Goal: Information Seeking & Learning: Learn about a topic

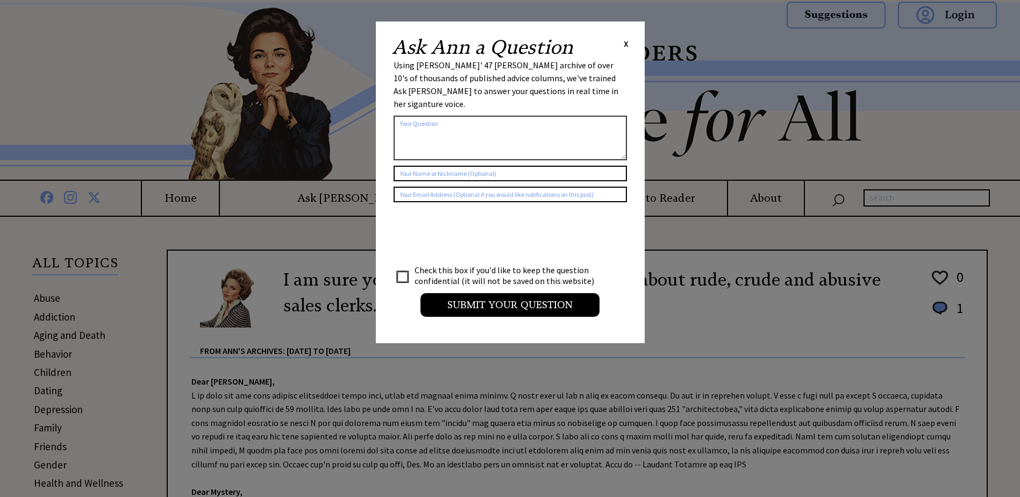
click at [627, 41] on span "X" at bounding box center [625, 43] width 5 height 11
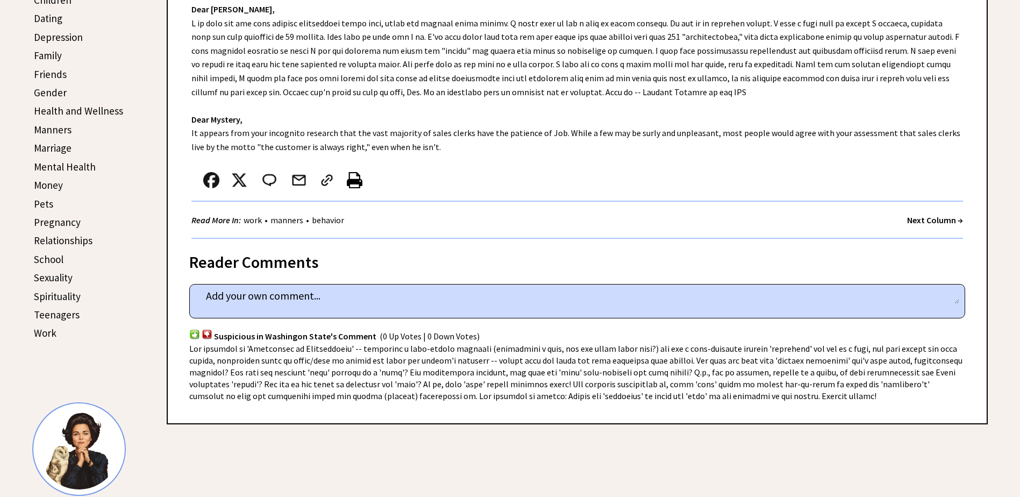
scroll to position [376, 0]
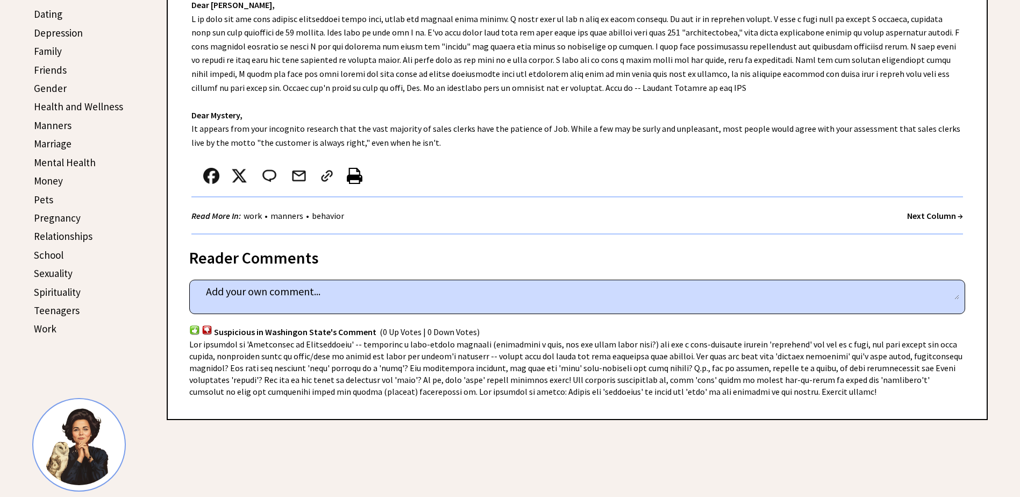
click at [915, 216] on strong "Next Column →" at bounding box center [935, 215] width 56 height 11
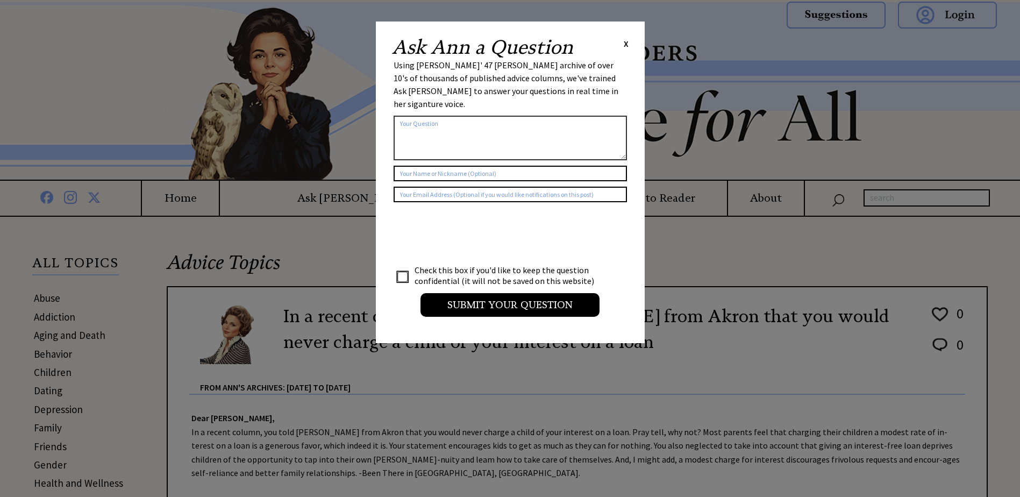
click at [625, 44] on span "X" at bounding box center [625, 43] width 5 height 11
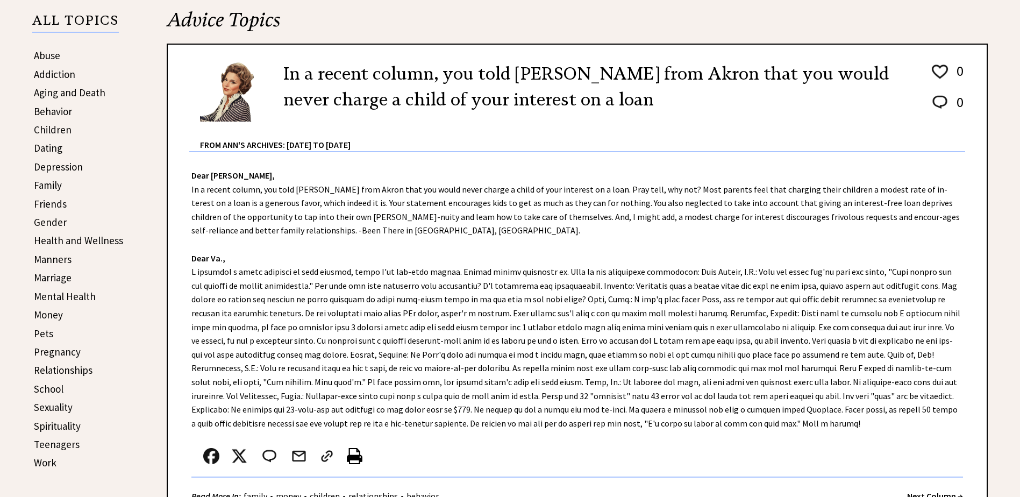
scroll to position [269, 0]
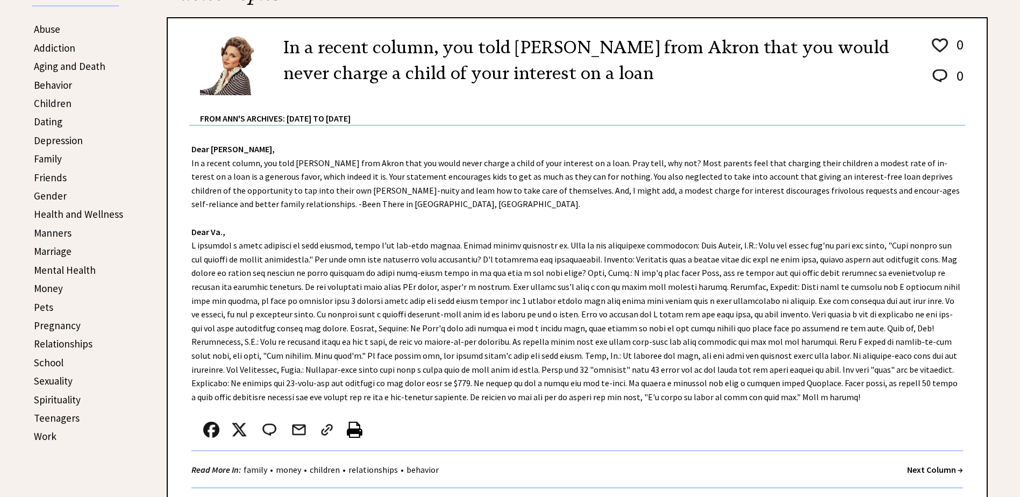
click at [909, 469] on strong "Next Column →" at bounding box center [935, 469] width 56 height 11
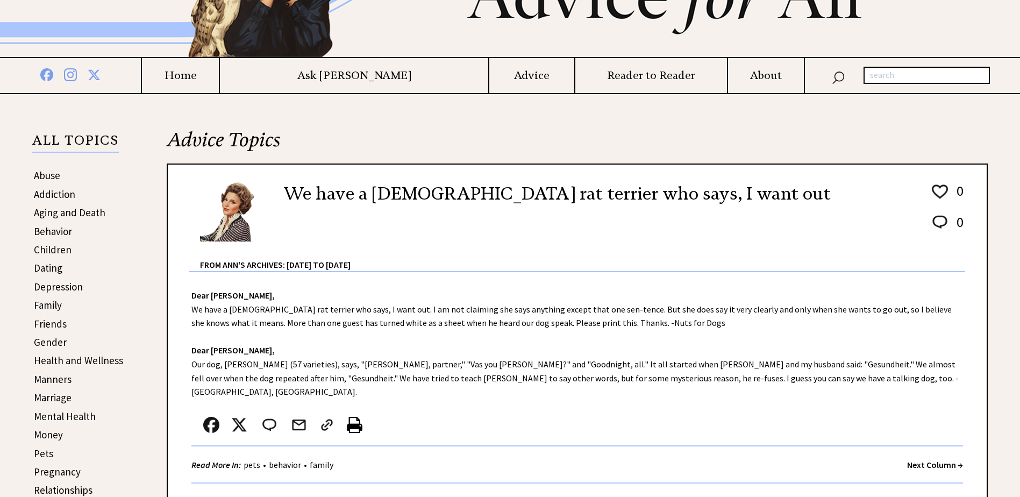
scroll to position [161, 0]
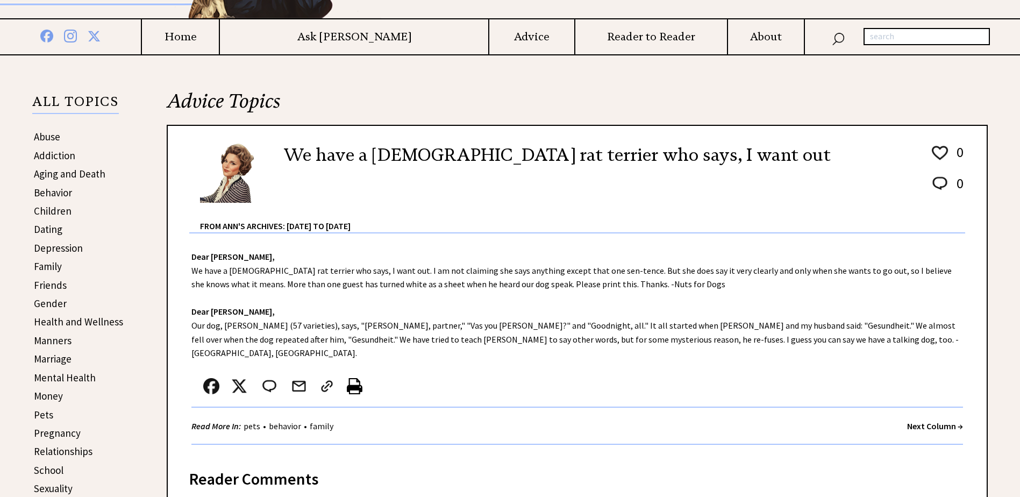
click at [915, 420] on strong "Next Column →" at bounding box center [935, 425] width 56 height 11
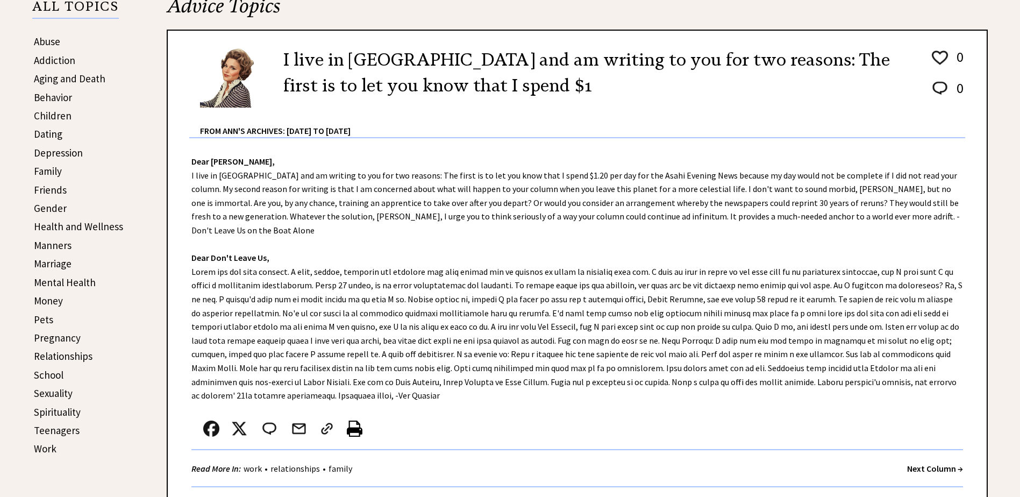
scroll to position [269, 0]
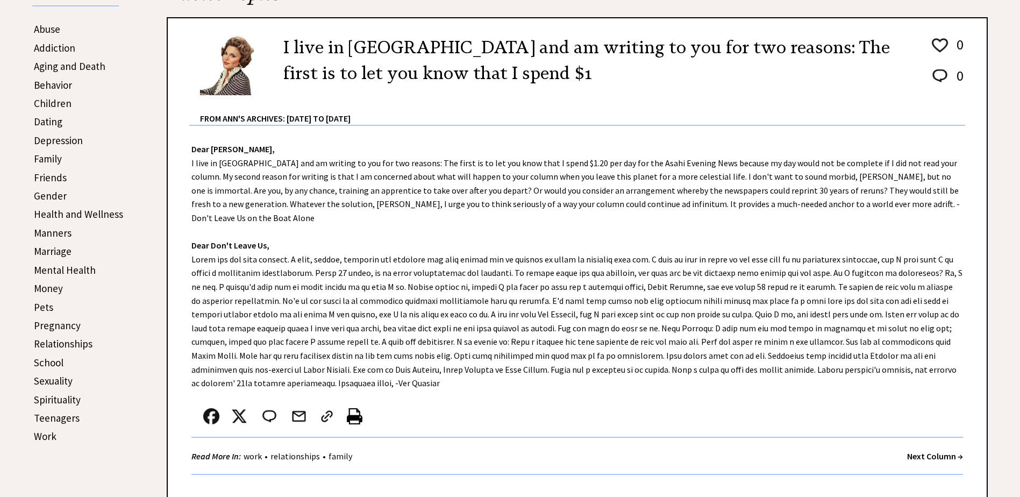
click at [916, 450] on strong "Next Column →" at bounding box center [935, 455] width 56 height 11
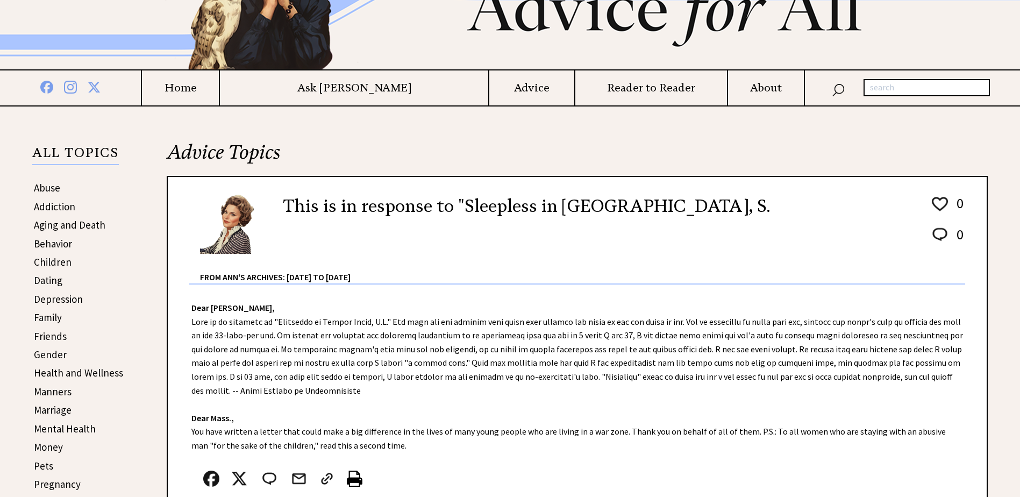
scroll to position [161, 0]
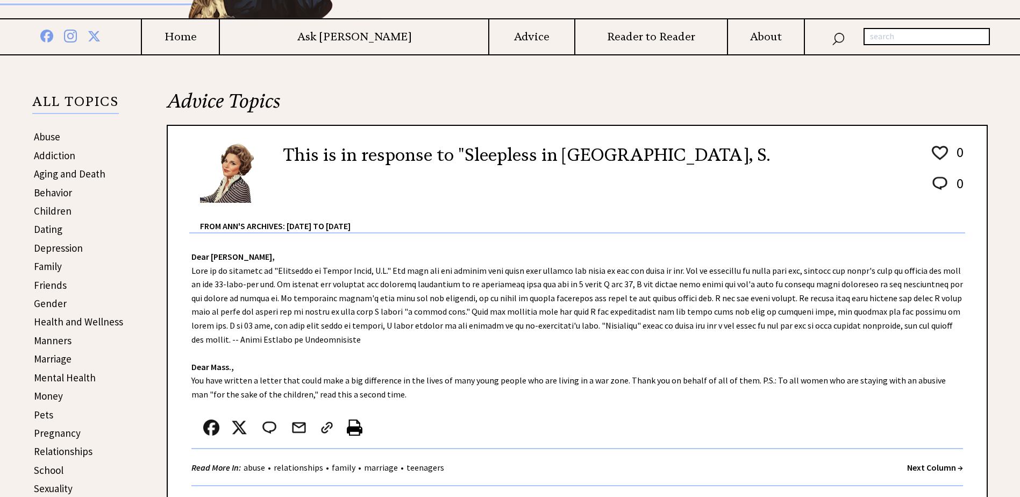
click at [912, 463] on strong "Next Column →" at bounding box center [935, 467] width 56 height 11
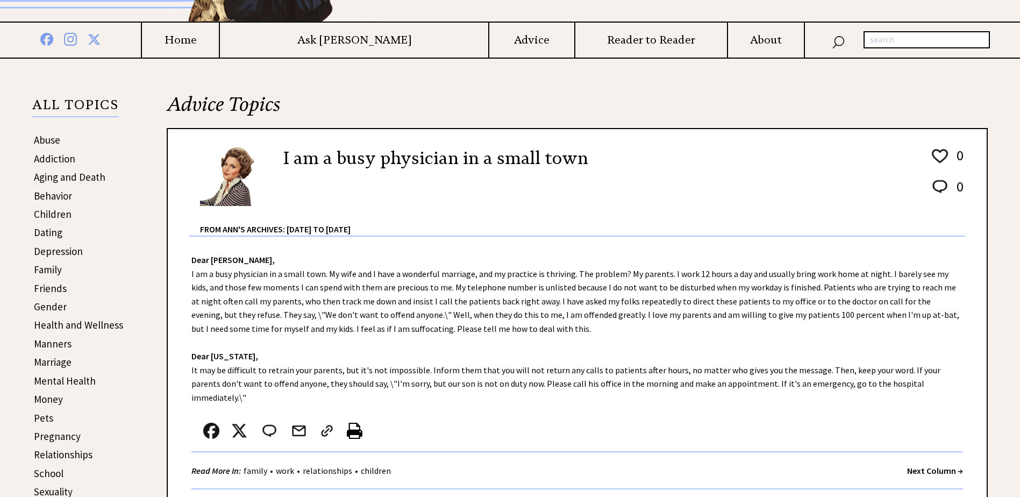
scroll to position [161, 0]
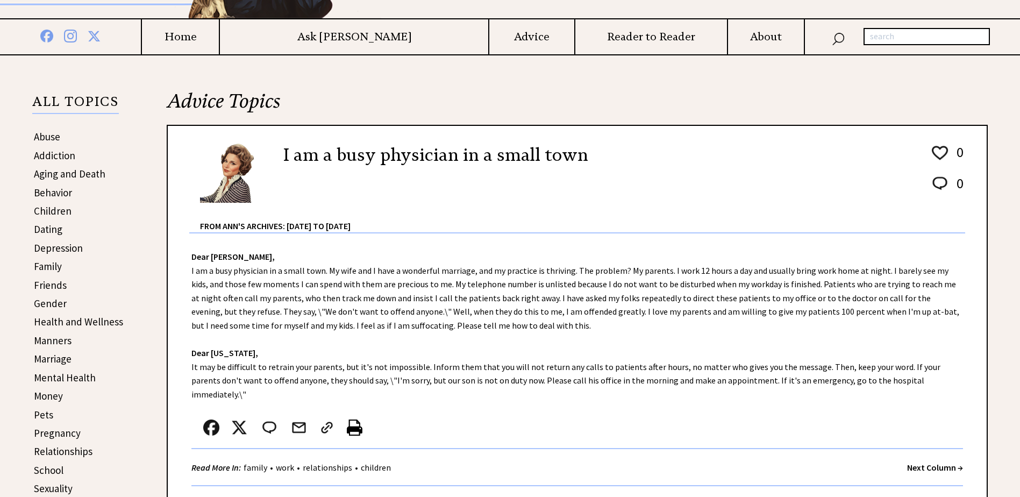
click at [56, 193] on link "Behavior" at bounding box center [53, 192] width 38 height 13
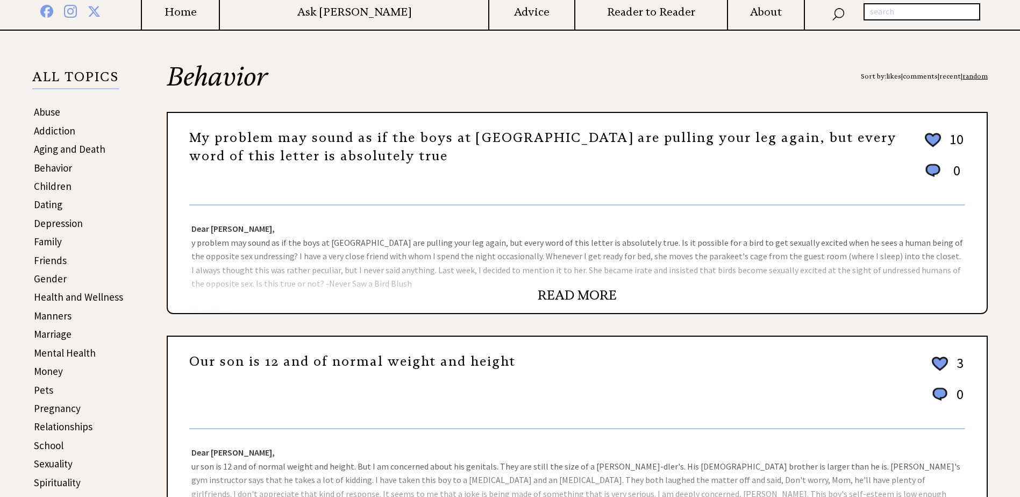
scroll to position [215, 0]
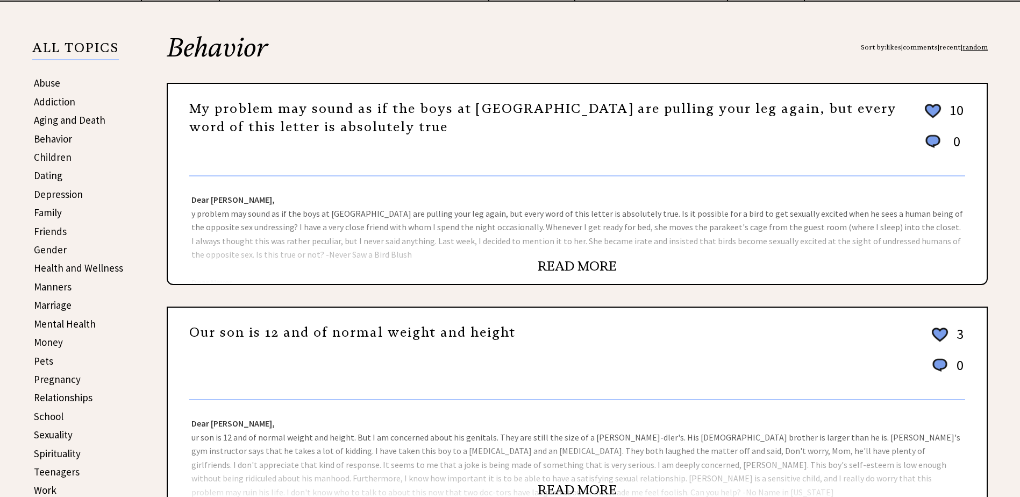
click at [49, 307] on link "Marriage" at bounding box center [53, 304] width 38 height 13
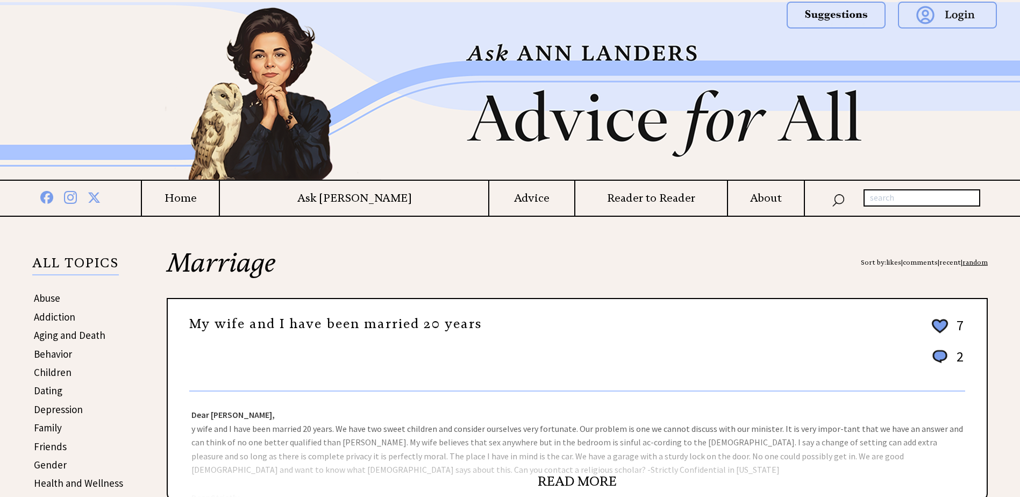
click at [580, 476] on link "READ MORE" at bounding box center [576, 481] width 79 height 16
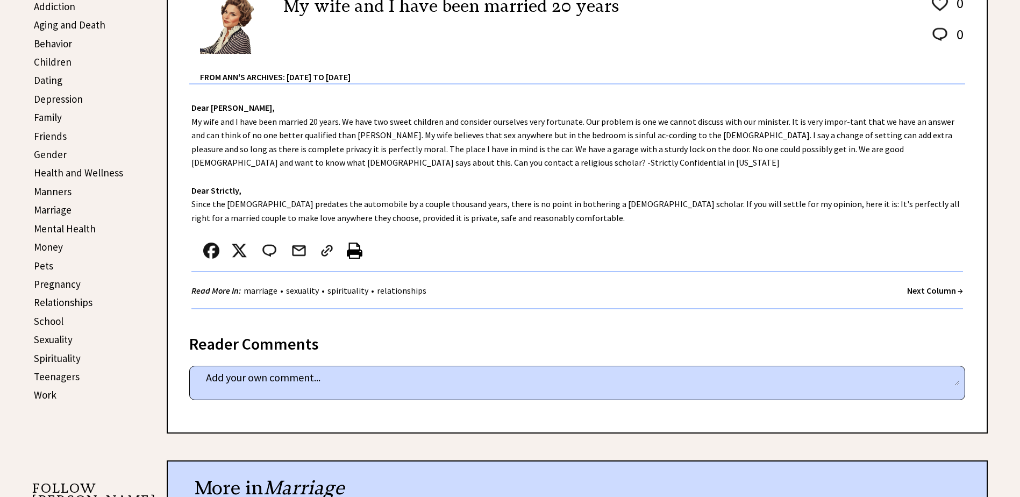
scroll to position [322, 0]
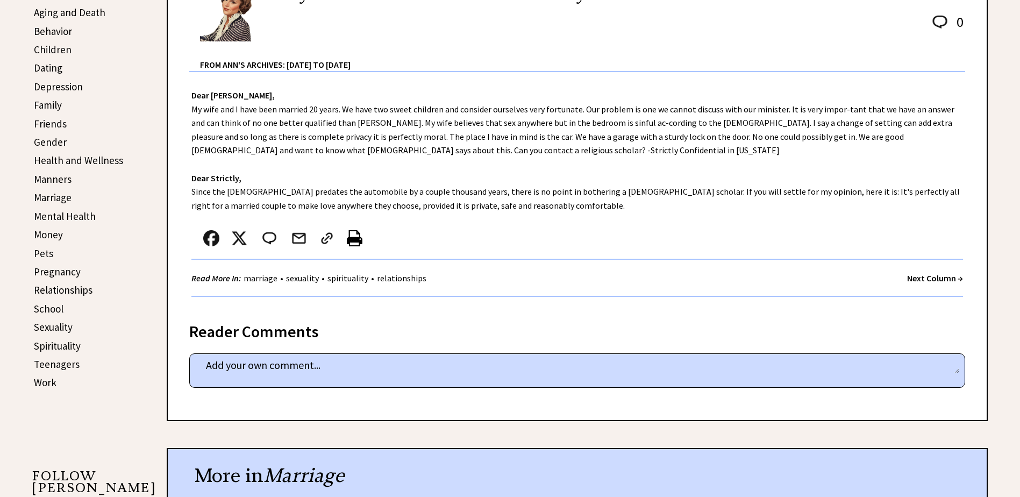
click at [911, 277] on strong "Next Column →" at bounding box center [935, 277] width 56 height 11
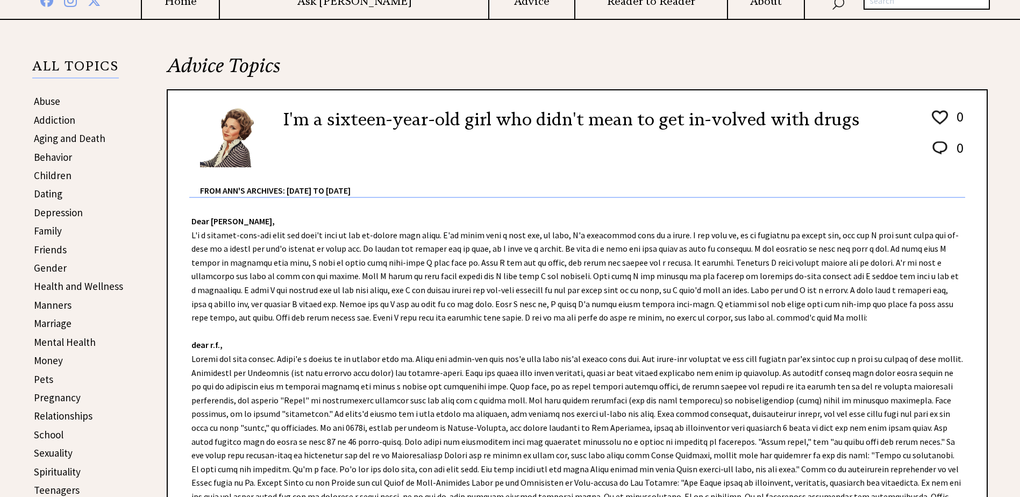
scroll to position [215, 0]
